Goal: Task Accomplishment & Management: Manage account settings

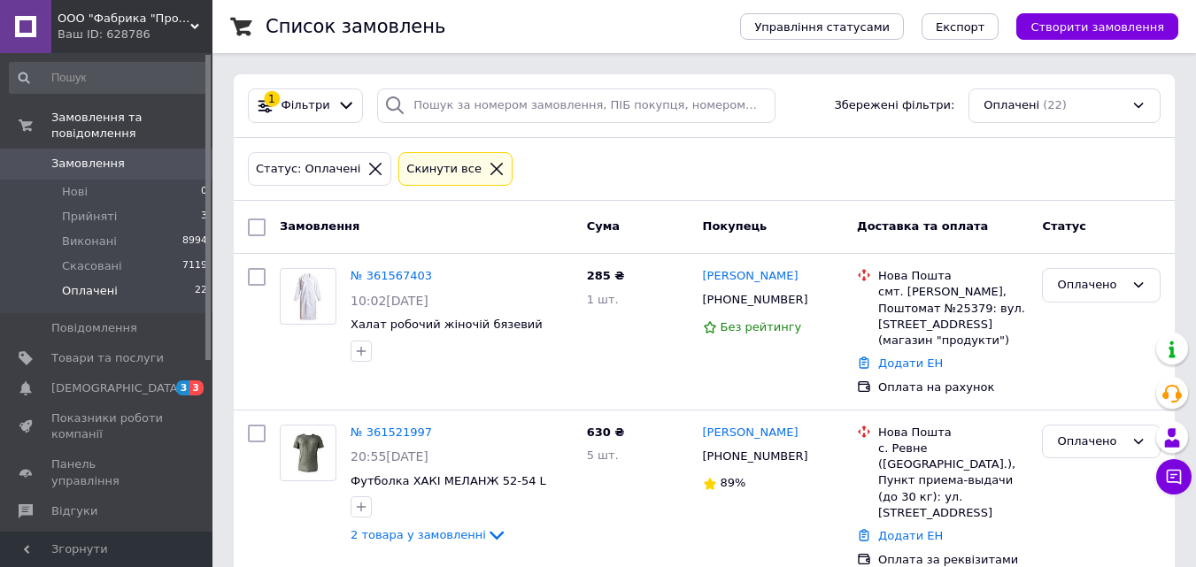
click at [0, 27] on link at bounding box center [25, 26] width 51 height 53
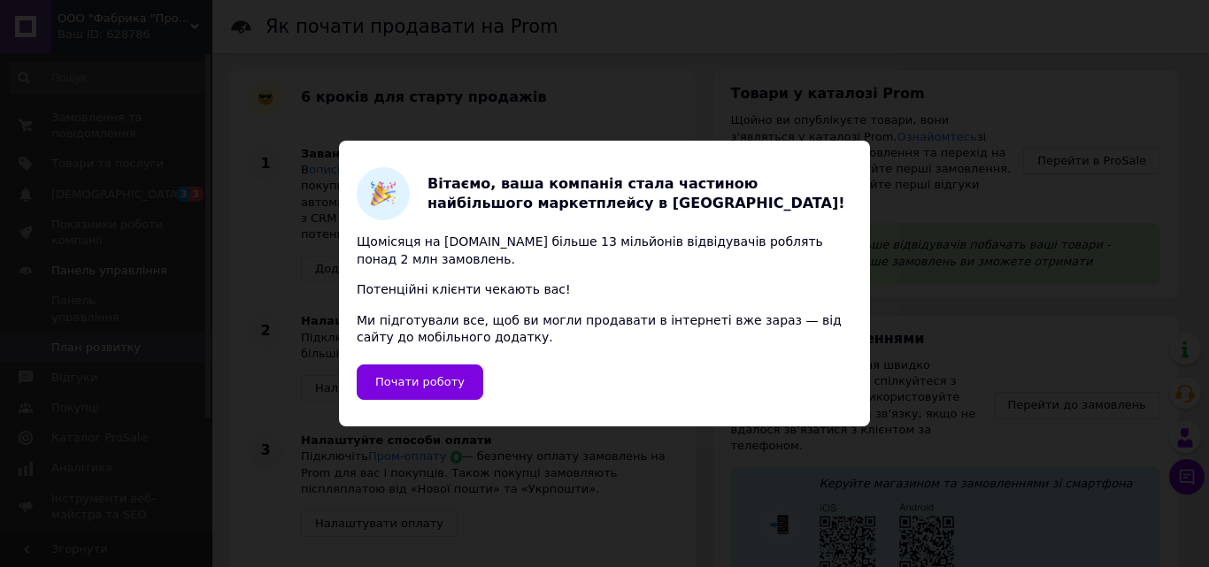
click at [1040, 144] on div "Вітаємо, ваша компанія стала частиною найбільшого маркетплейсу в Україні! Щоміс…" at bounding box center [604, 283] width 1209 height 567
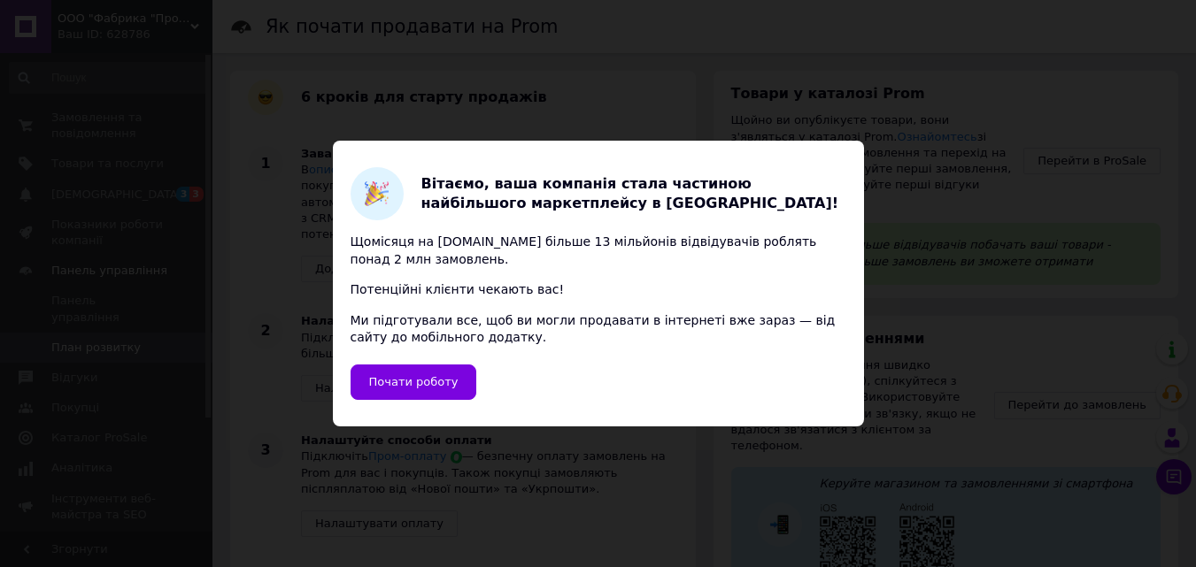
click at [623, 495] on div "Вітаємо, ваша компанія стала частиною найбільшого маркетплейсу в Україні! Щоміс…" at bounding box center [598, 283] width 1196 height 567
click at [624, 491] on div "Вітаємо, ваша компанія стала частиною найбільшого маркетплейсу в Україні! Щоміс…" at bounding box center [598, 283] width 1196 height 567
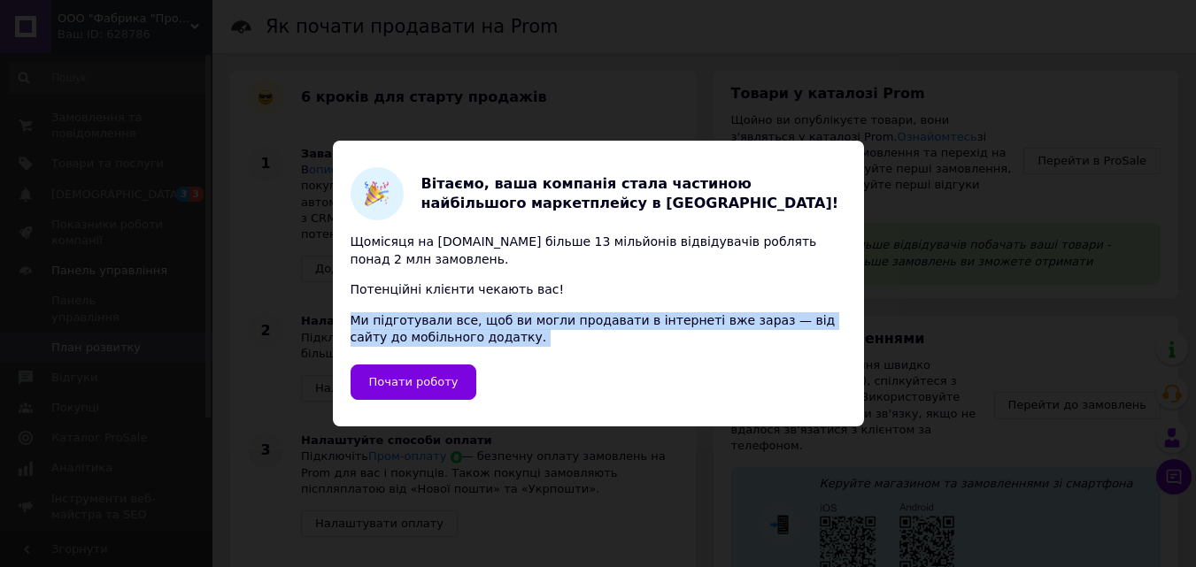
click at [624, 491] on div "Вітаємо, ваша компанія стала частиною найбільшого маркетплейсу в Україні! Щоміс…" at bounding box center [598, 283] width 1196 height 567
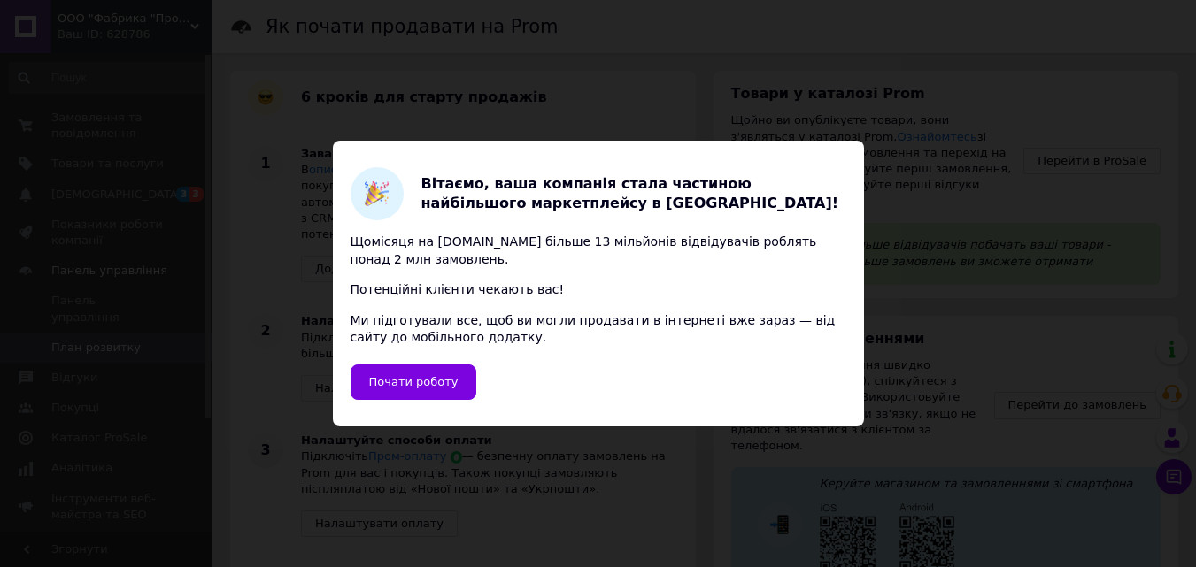
click at [210, 69] on div "Вітаємо, ваша компанія стала частиною найбільшого маркетплейсу в Україні! Щоміс…" at bounding box center [598, 283] width 1196 height 567
click at [424, 378] on span "Почати роботу" at bounding box center [413, 381] width 89 height 13
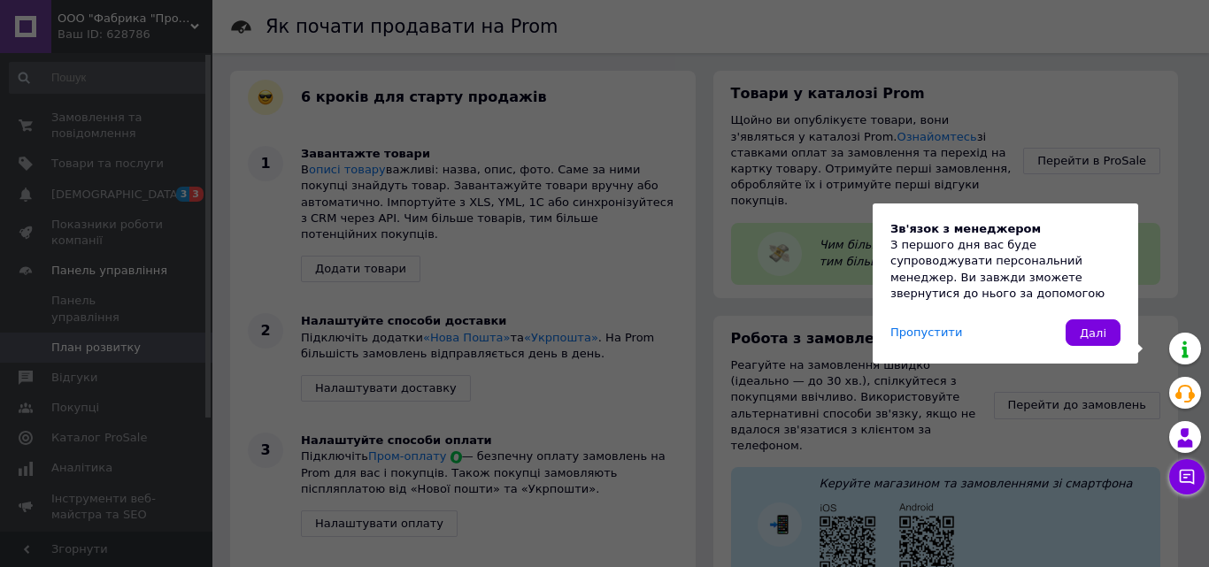
click at [853, 126] on div "Зв'язок з менеджером З першого дня вас буде супроводжувати персональний менедже…" at bounding box center [604, 283] width 1209 height 567
click at [1086, 328] on span "Далі" at bounding box center [1093, 333] width 27 height 13
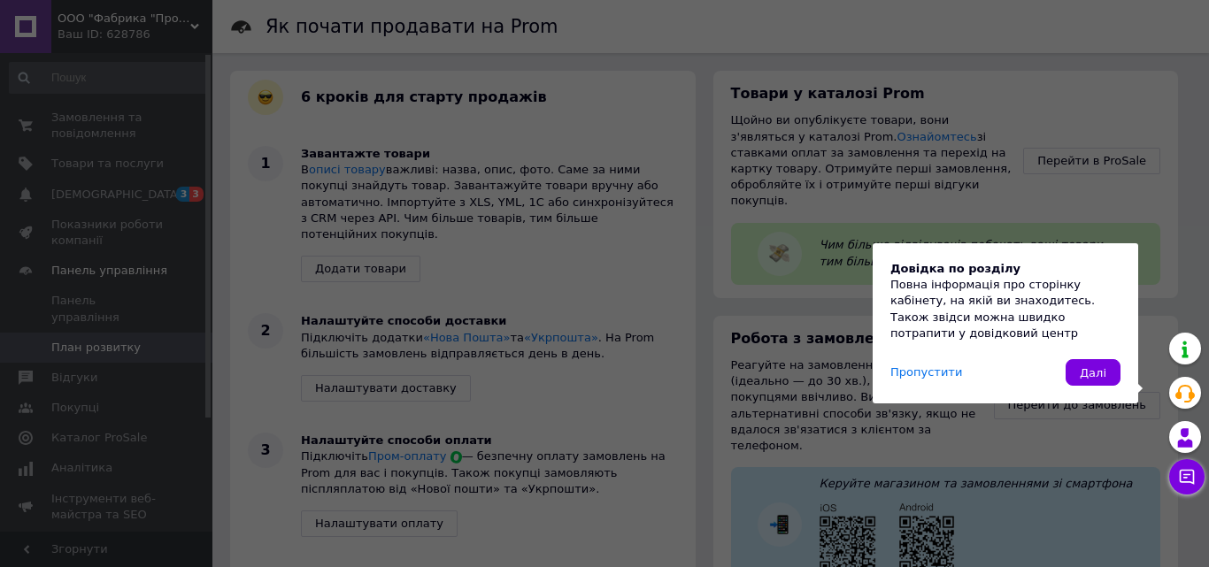
click at [1092, 388] on div "Довідка по розділу Повна інформація про сторінку кабінету, на якій ви знаходите…" at bounding box center [1006, 323] width 266 height 160
click at [1135, 197] on div "Довідка по розділу Повна інформація про сторінку кабінету, на якій ви знаходите…" at bounding box center [604, 283] width 1209 height 567
click at [1129, 207] on div "Довідка по розділу Повна інформація про сторінку кабінету, на якій ви знаходите…" at bounding box center [604, 283] width 1209 height 567
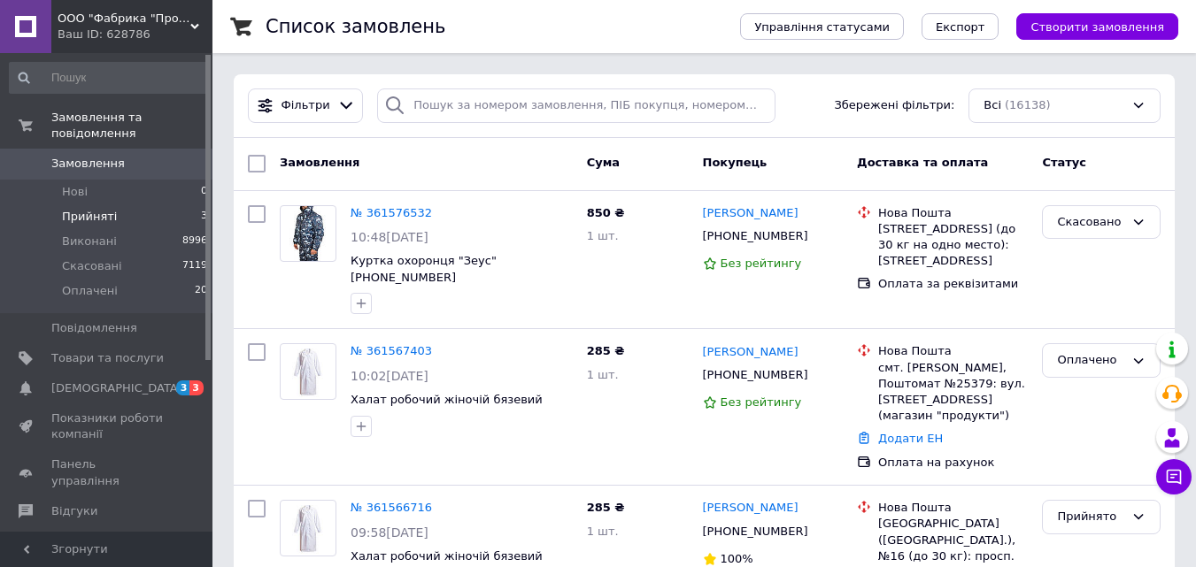
click at [66, 209] on span "Прийняті" at bounding box center [89, 217] width 55 height 16
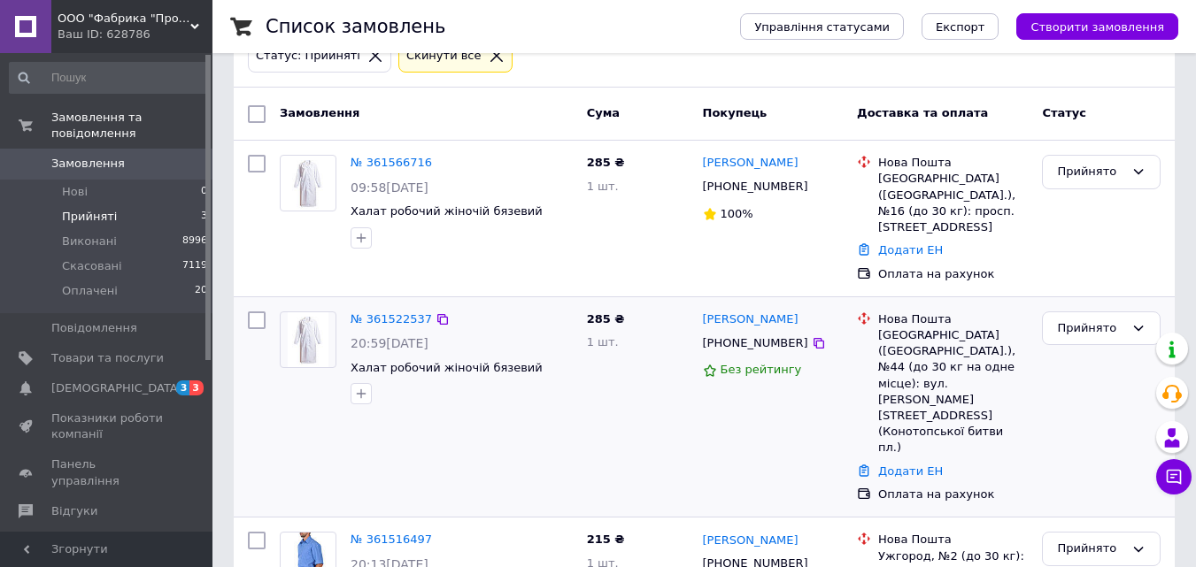
scroll to position [169, 0]
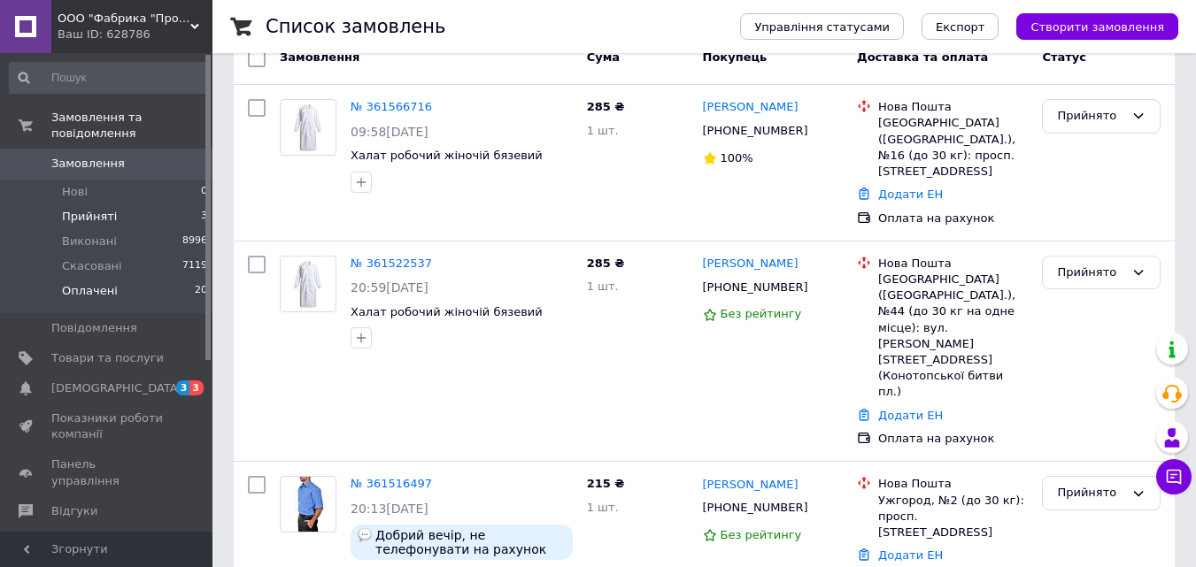
click at [109, 283] on span "Оплачені" at bounding box center [90, 291] width 56 height 16
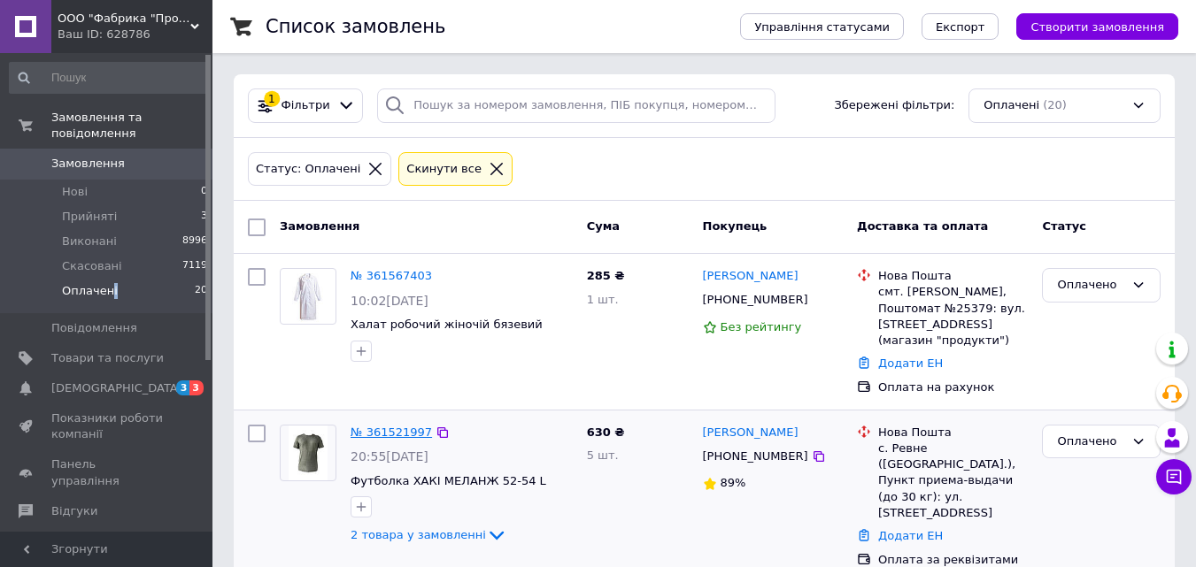
click at [399, 426] on link "№ 361521997" at bounding box center [391, 432] width 81 height 13
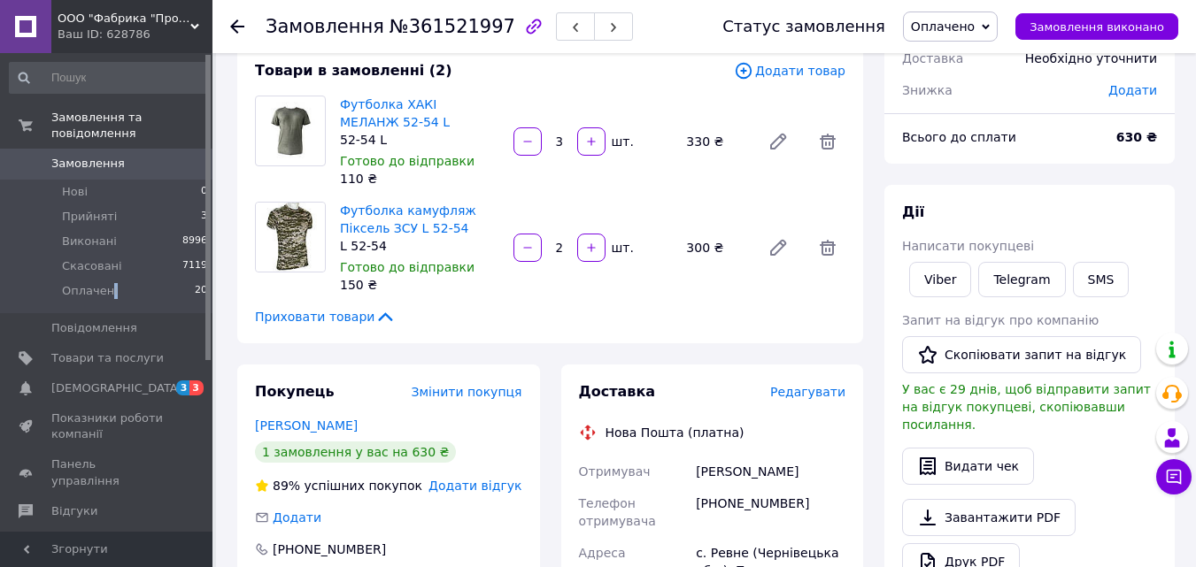
scroll to position [354, 0]
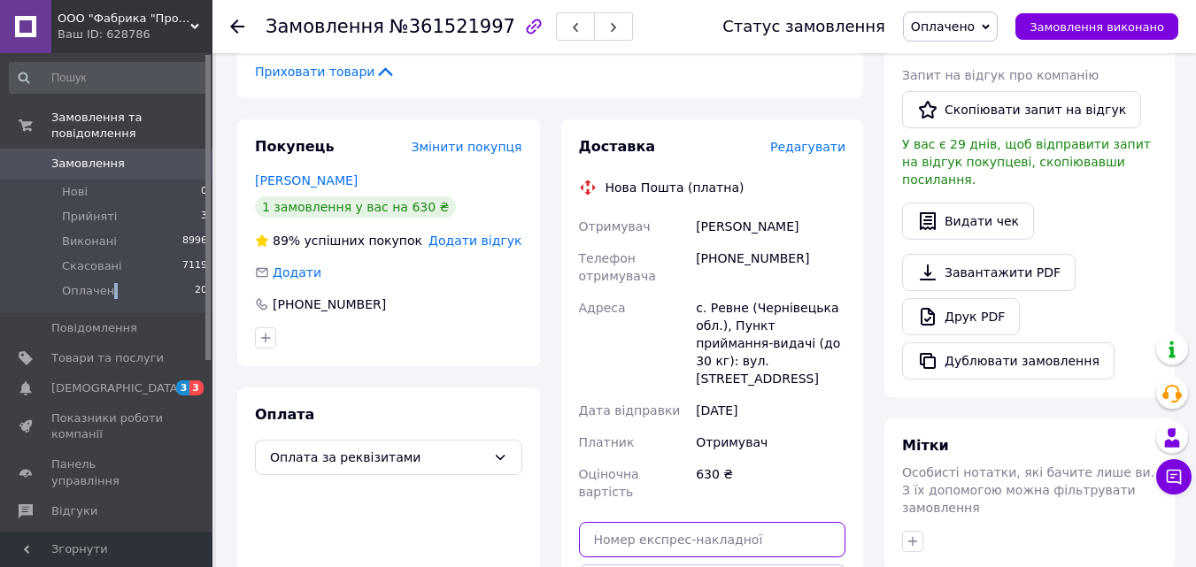
click at [746, 522] on input "text" at bounding box center [712, 539] width 267 height 35
paste input "20451247168101"
type input "20451247168101"
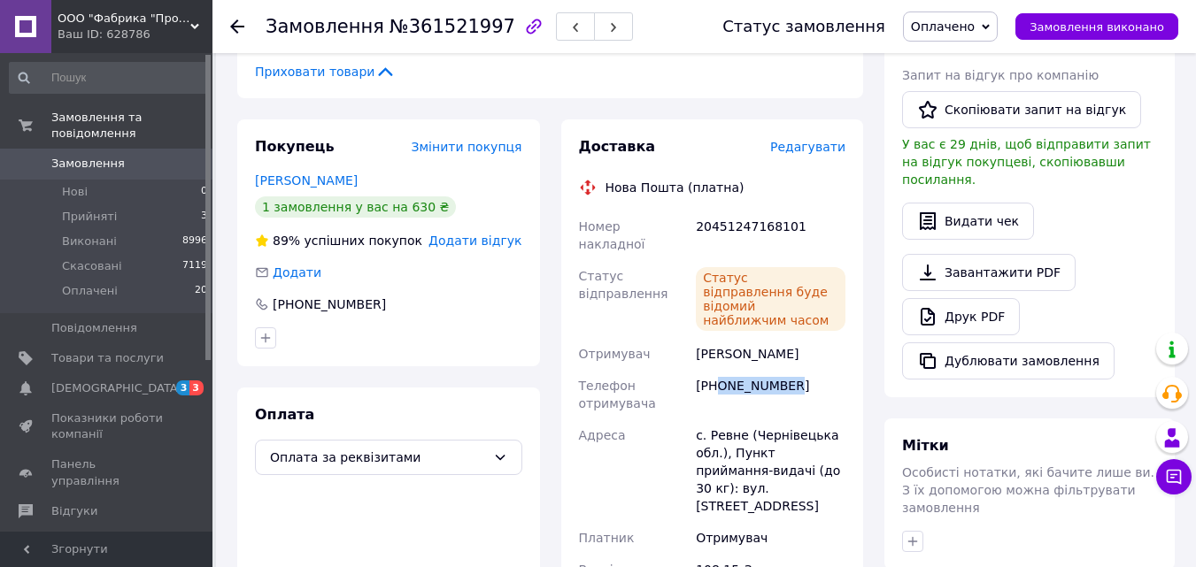
drag, startPoint x: 799, startPoint y: 336, endPoint x: 720, endPoint y: 342, distance: 79.9
click at [720, 370] on div "[PHONE_NUMBER]" at bounding box center [770, 395] width 157 height 50
copy div "0953397266"
drag, startPoint x: 696, startPoint y: 222, endPoint x: 790, endPoint y: 225, distance: 93.9
click at [790, 225] on div "20451247168101" at bounding box center [770, 236] width 157 height 50
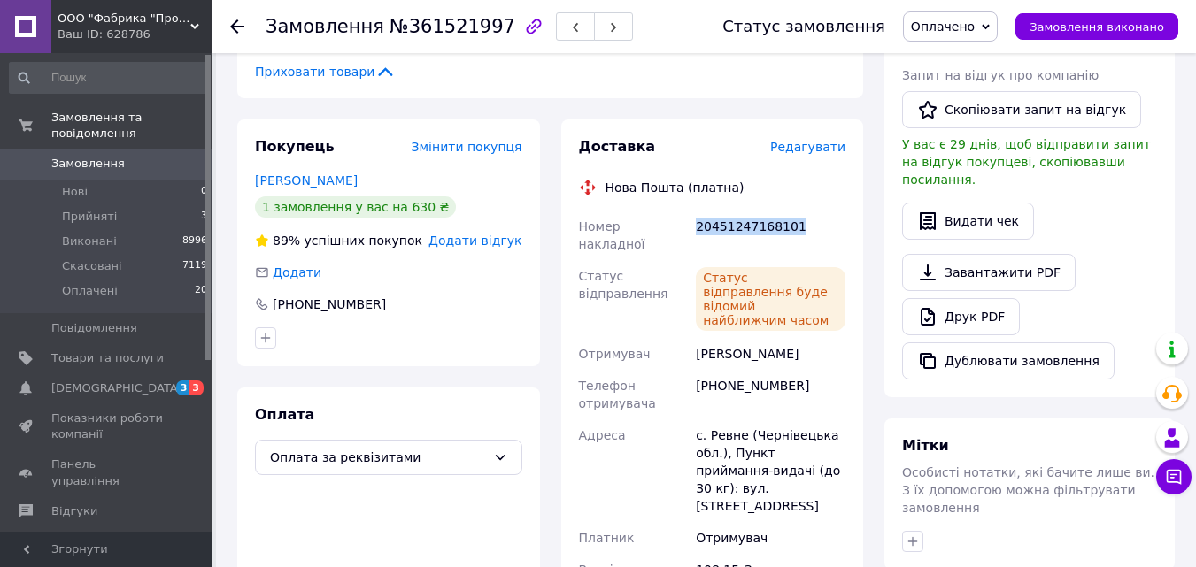
copy div "20451247168101"
click at [109, 283] on span "Оплачені" at bounding box center [90, 291] width 56 height 16
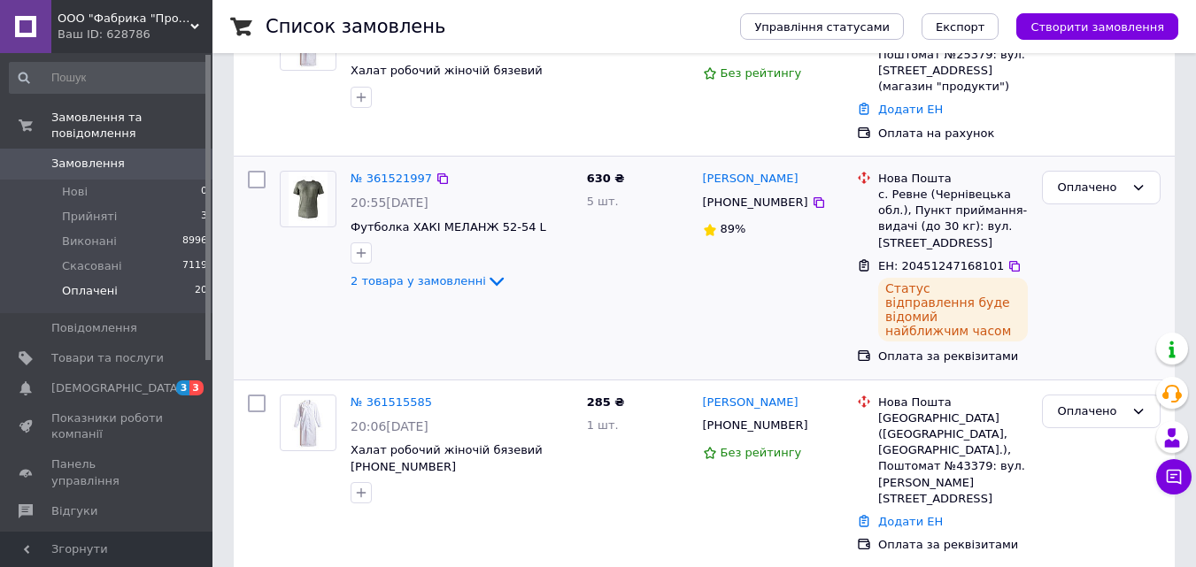
scroll to position [354, 0]
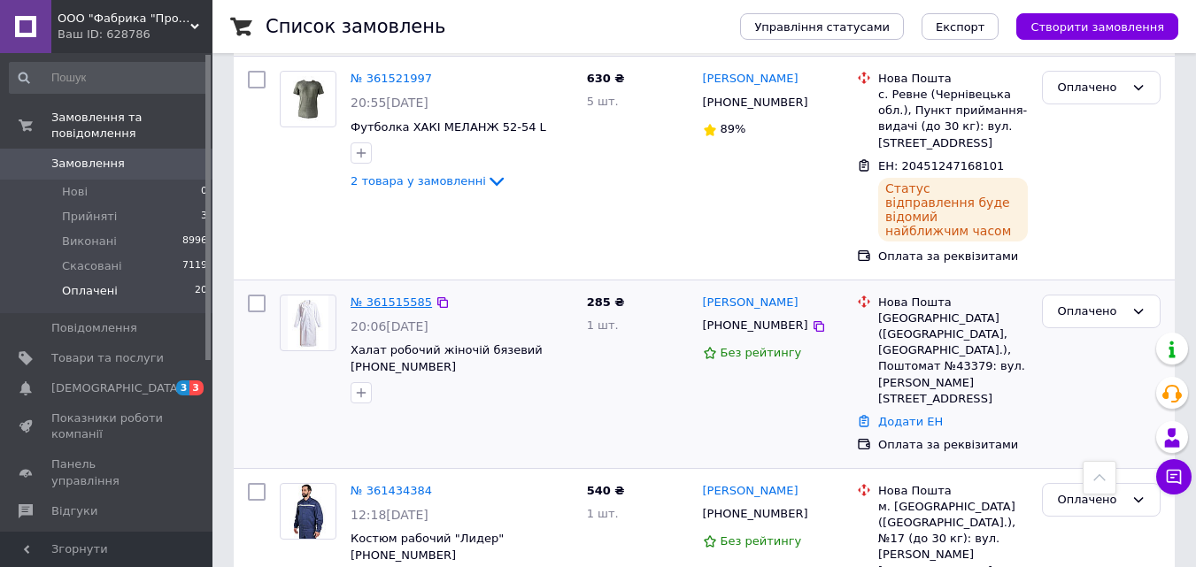
click at [396, 296] on link "№ 361515585" at bounding box center [391, 302] width 81 height 13
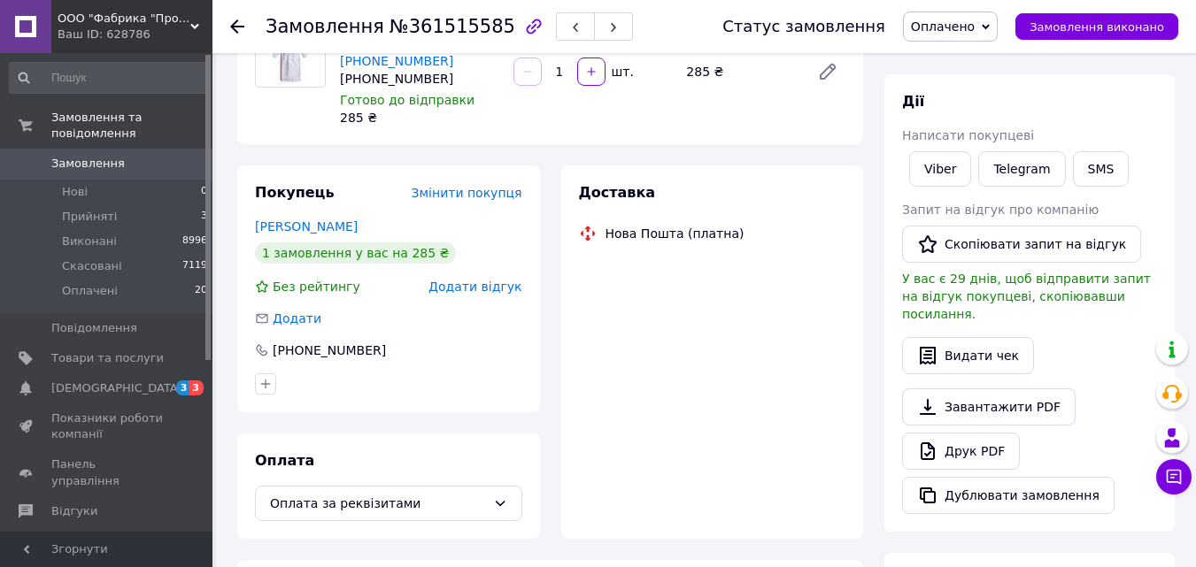
scroll to position [354, 0]
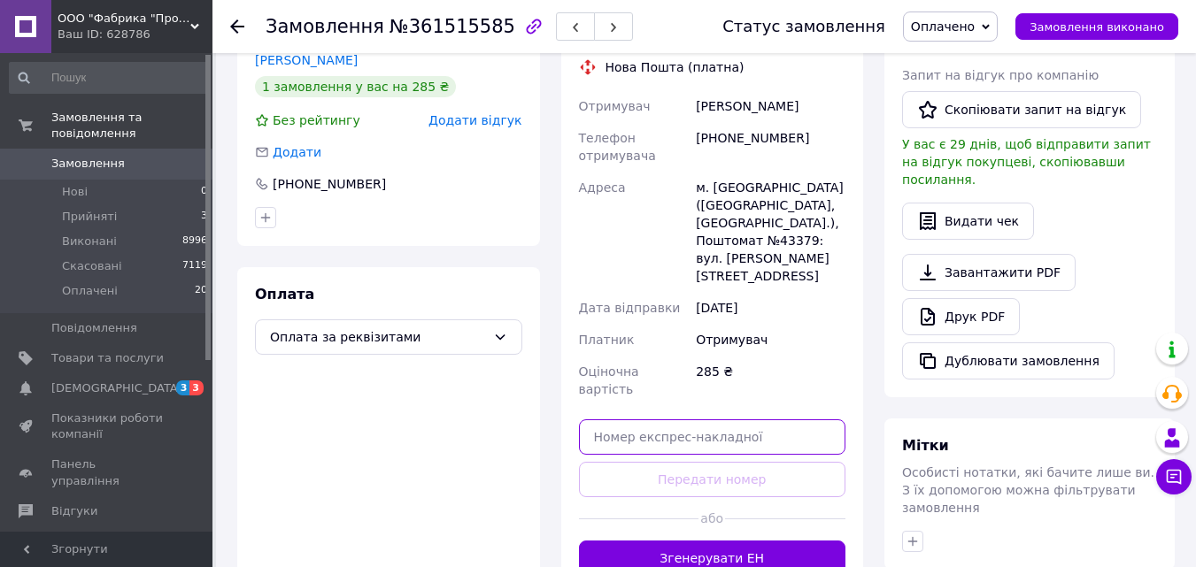
click at [678, 420] on input "text" at bounding box center [712, 437] width 267 height 35
paste input "20451246859713"
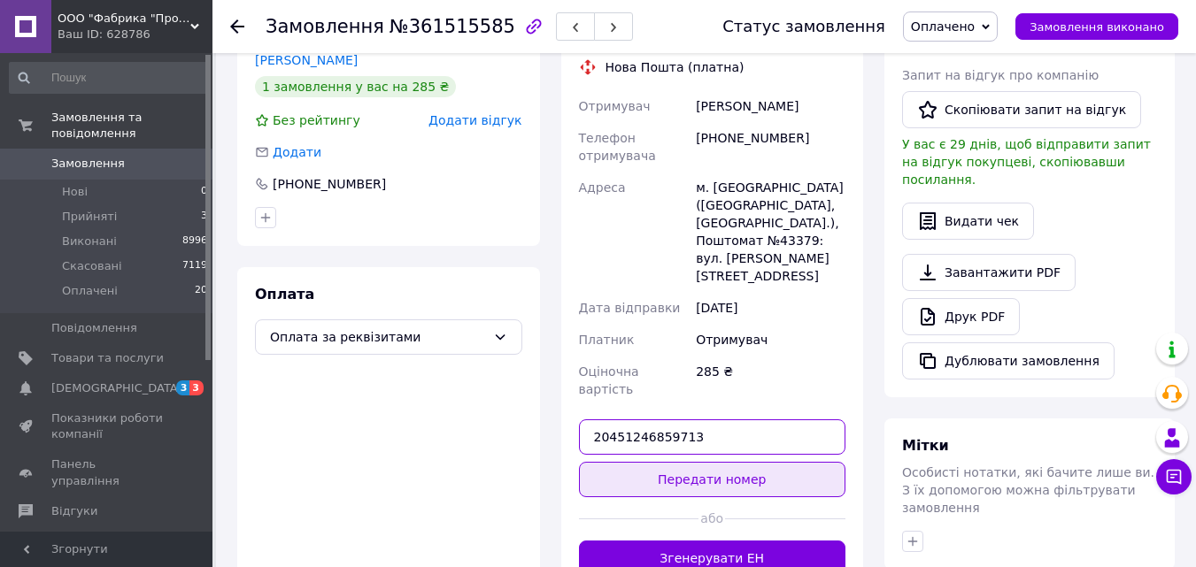
type input "20451246859713"
click at [706, 462] on button "Передати номер" at bounding box center [712, 479] width 267 height 35
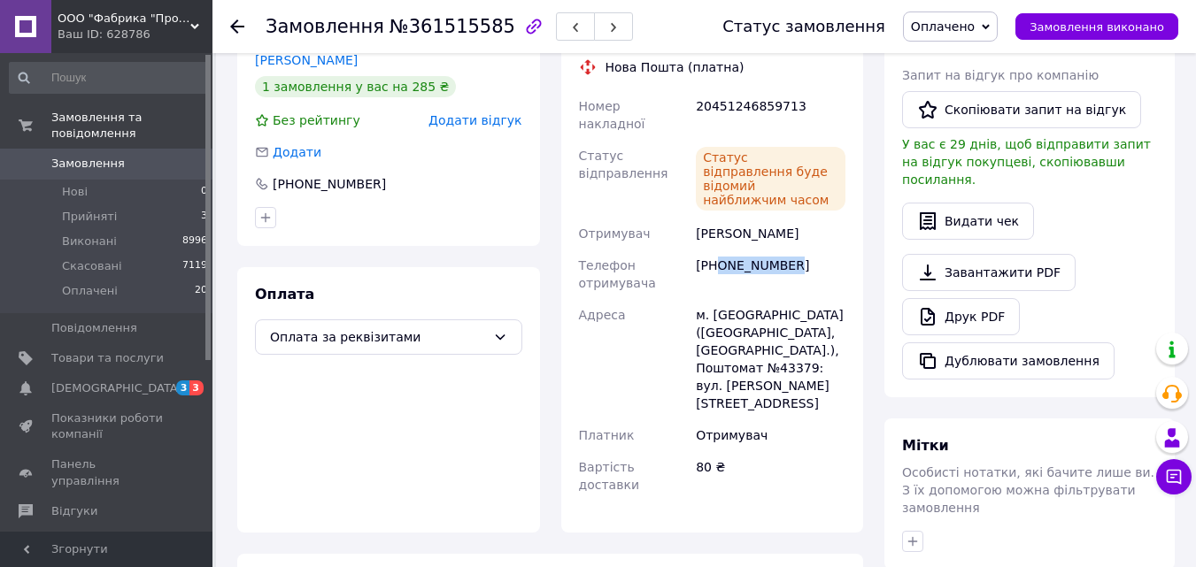
drag, startPoint x: 794, startPoint y: 204, endPoint x: 721, endPoint y: 204, distance: 73.5
click at [721, 250] on div "[PHONE_NUMBER]" at bounding box center [770, 275] width 157 height 50
copy div "0683647966"
drag, startPoint x: 698, startPoint y: 87, endPoint x: 798, endPoint y: 87, distance: 100.0
click at [798, 90] on div "20451246859713" at bounding box center [770, 115] width 157 height 50
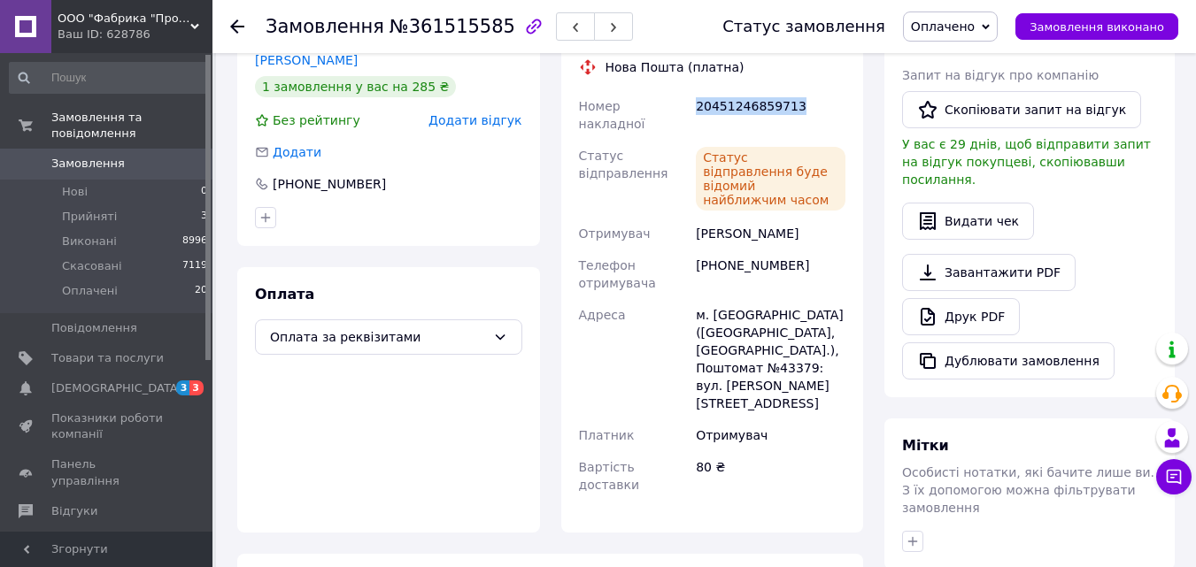
copy div "20451246859713"
click at [81, 283] on span "Оплачені" at bounding box center [90, 291] width 56 height 16
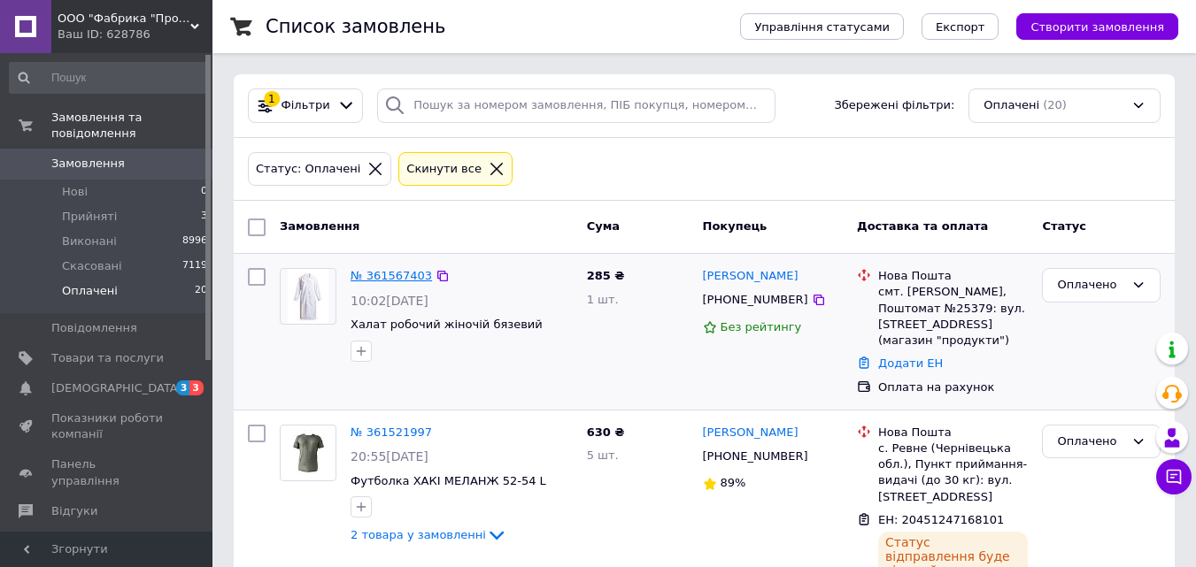
click at [379, 282] on link "№ 361567403" at bounding box center [391, 275] width 81 height 13
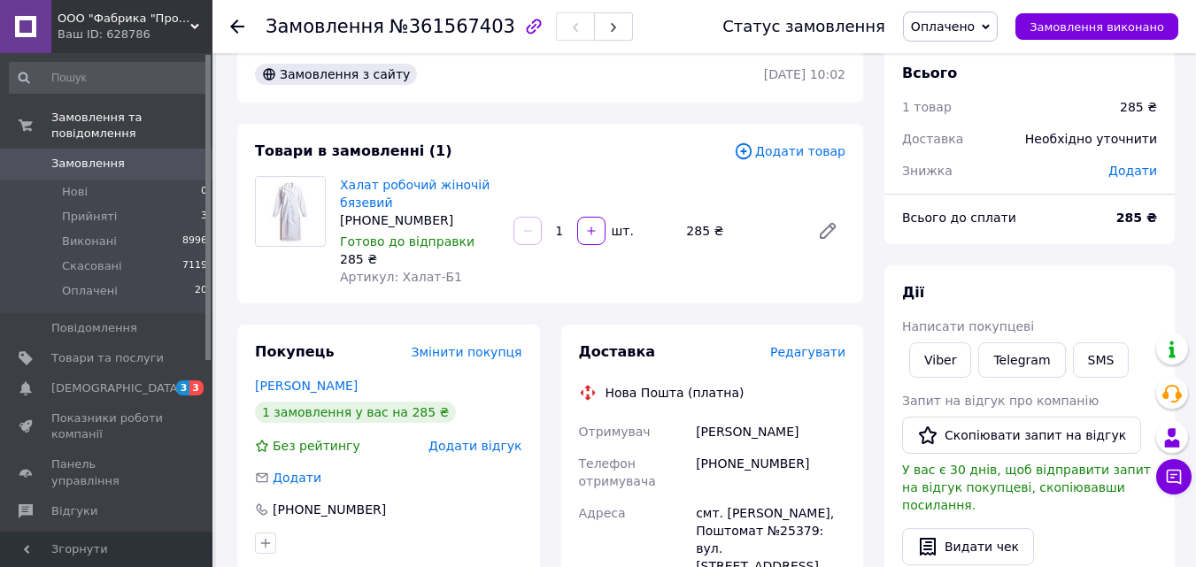
scroll to position [266, 0]
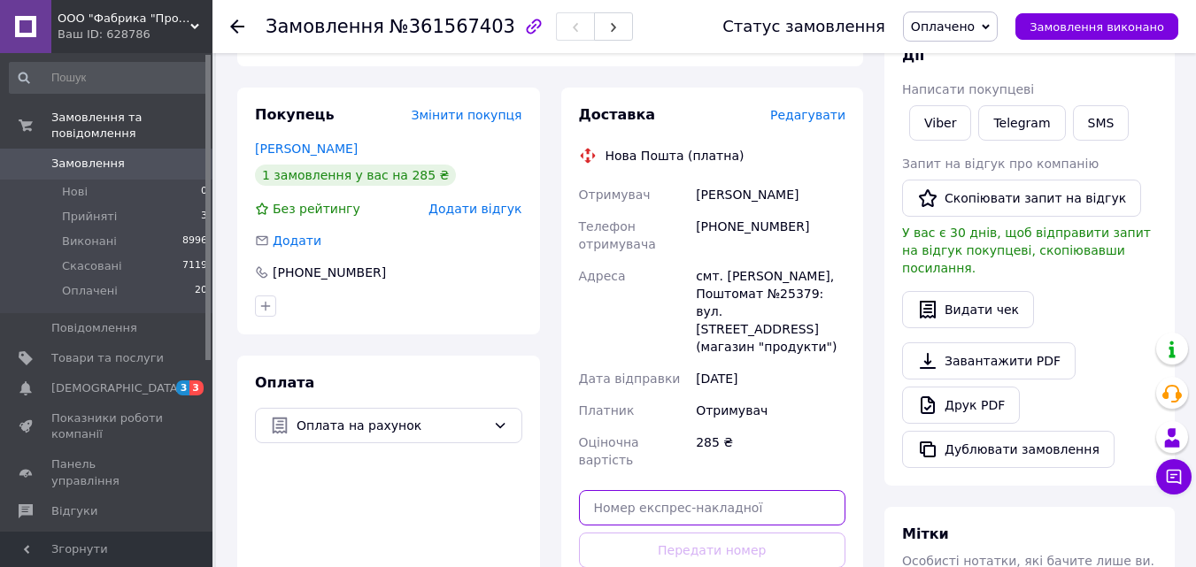
click at [763, 490] on input "text" at bounding box center [712, 507] width 267 height 35
paste input "20451246876478"
type input "20451246876478"
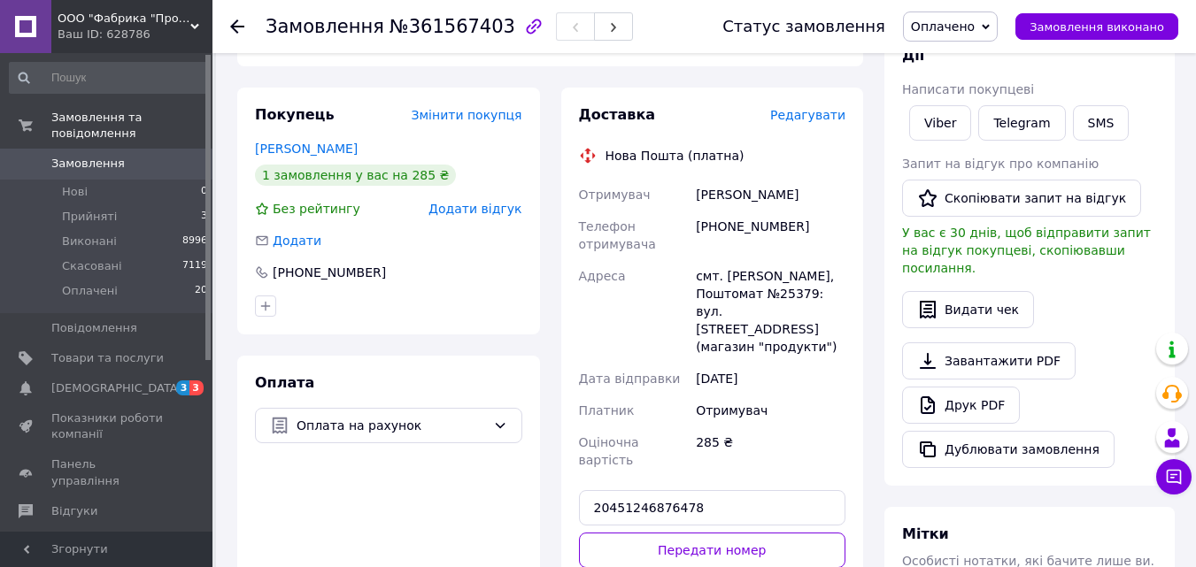
click at [758, 533] on button "Передати номер" at bounding box center [712, 550] width 267 height 35
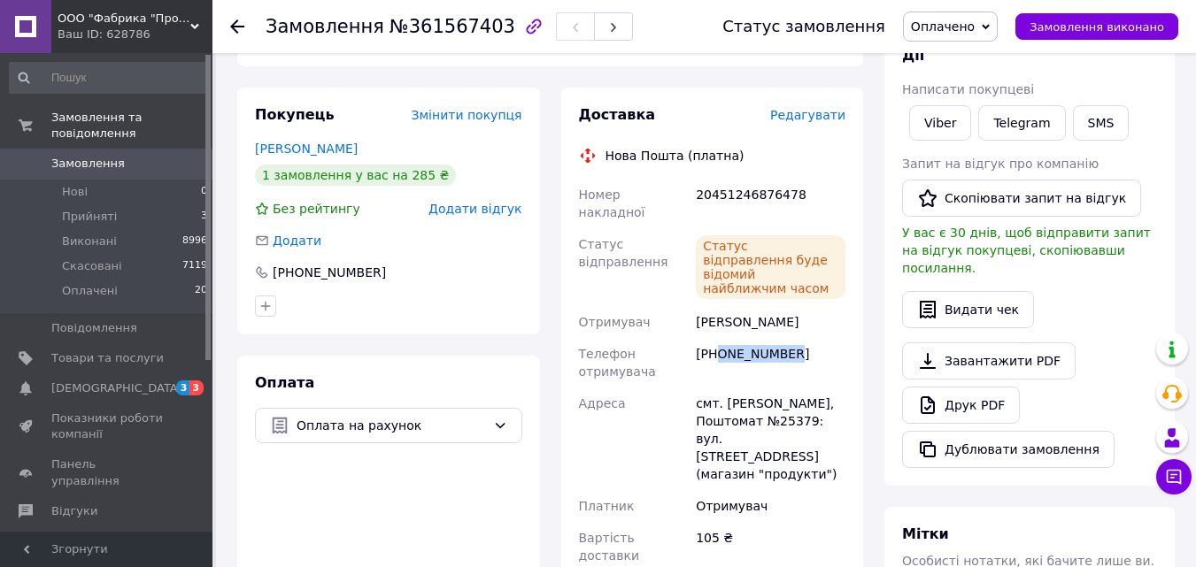
drag, startPoint x: 788, startPoint y: 306, endPoint x: 721, endPoint y: 309, distance: 67.3
click at [721, 338] on div "[PHONE_NUMBER]" at bounding box center [770, 363] width 157 height 50
copy div "0953970089"
drag, startPoint x: 699, startPoint y: 193, endPoint x: 787, endPoint y: 192, distance: 87.6
click at [787, 192] on div "20451246876478" at bounding box center [770, 204] width 157 height 50
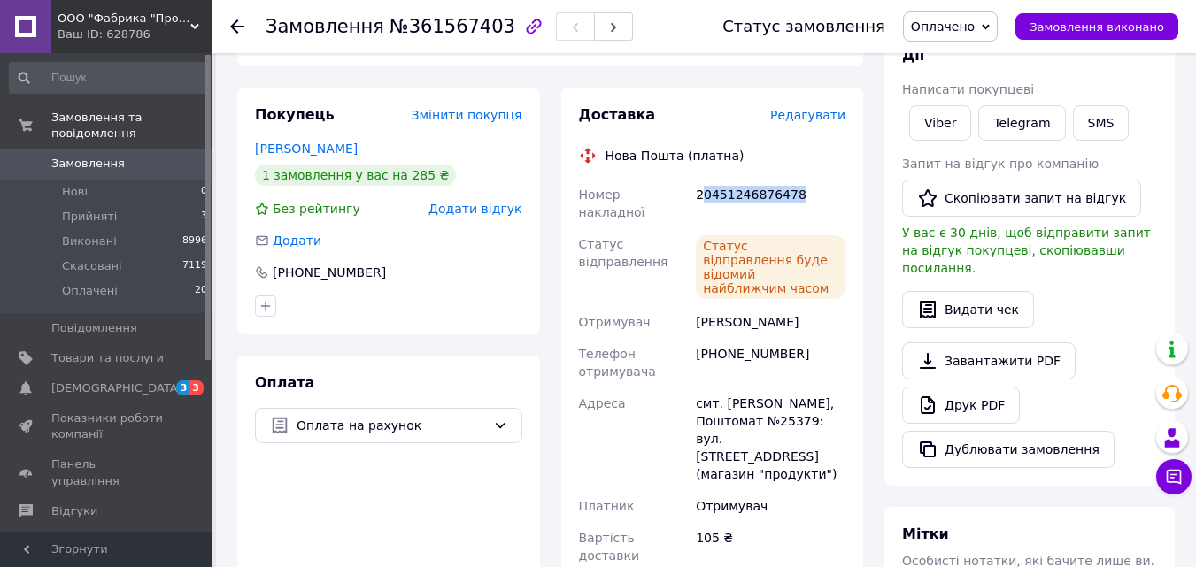
click at [794, 192] on div "20451246876478" at bounding box center [770, 204] width 157 height 50
drag, startPoint x: 698, startPoint y: 189, endPoint x: 801, endPoint y: 194, distance: 103.7
click at [801, 194] on div "20451246876478" at bounding box center [770, 204] width 157 height 50
copy div "20451246876478"
click at [87, 284] on li "Оплачені 20" at bounding box center [109, 296] width 218 height 34
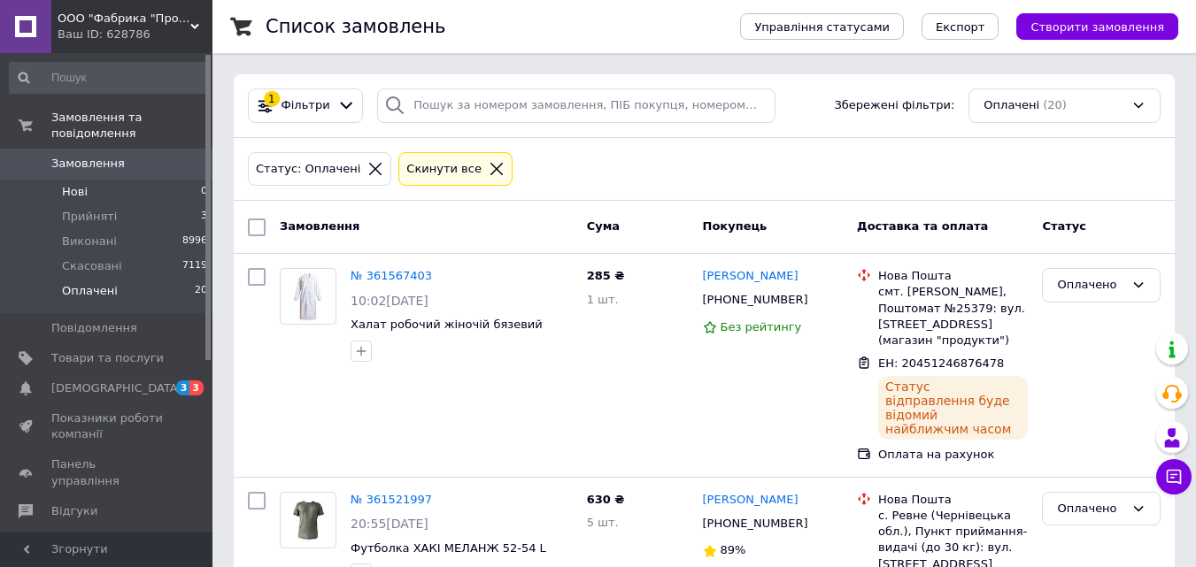
click at [94, 181] on li "Нові 0" at bounding box center [109, 192] width 218 height 25
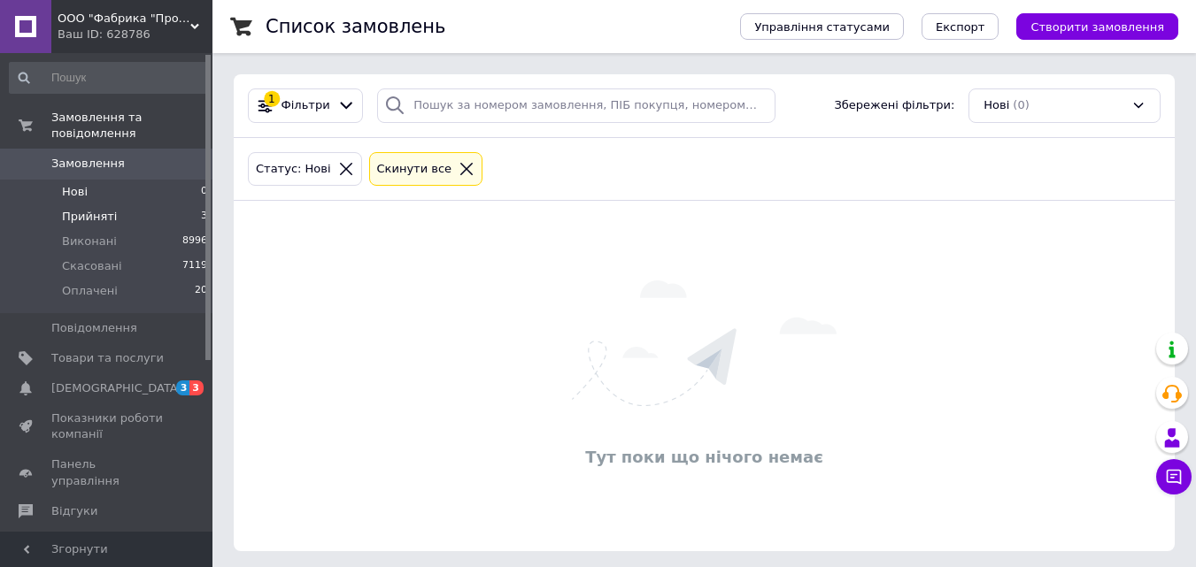
click at [103, 209] on span "Прийняті" at bounding box center [89, 217] width 55 height 16
